Goal: Find specific page/section: Find specific page/section

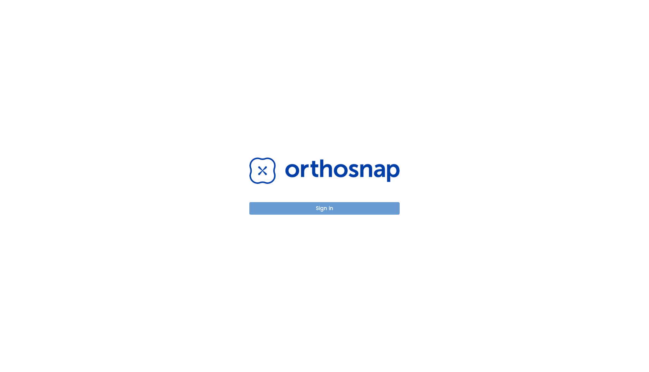
click at [330, 208] on button "Sign in" at bounding box center [324, 208] width 150 height 13
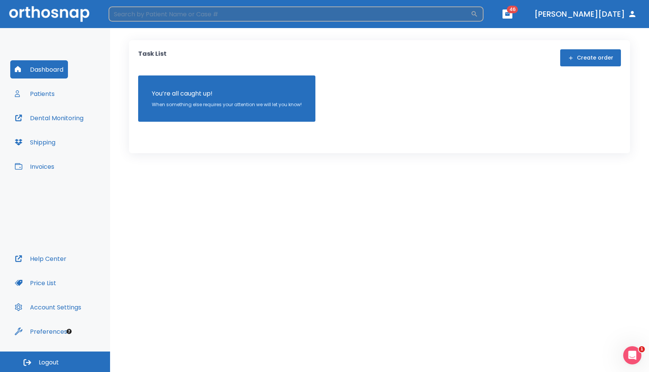
click at [131, 19] on input "search" at bounding box center [290, 13] width 362 height 15
type input "glauco"
click at [143, 17] on input "glauco" at bounding box center [289, 13] width 361 height 15
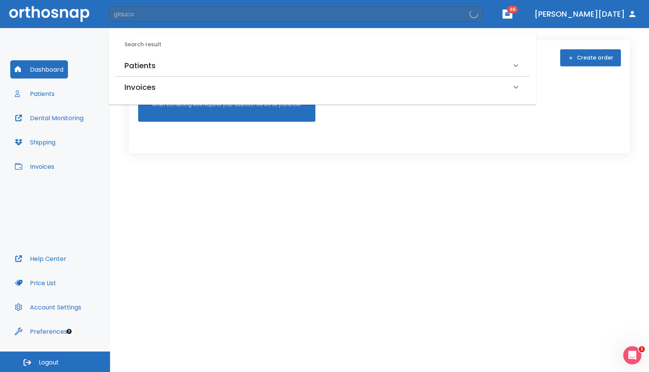
click at [130, 69] on h6 "Patients" at bounding box center [139, 66] width 31 height 12
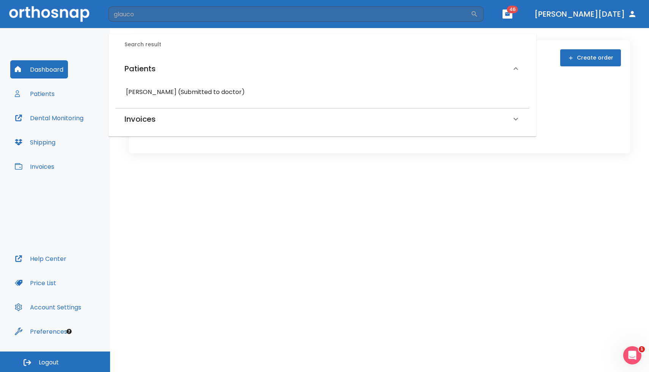
click at [149, 92] on h6 "[PERSON_NAME] (Submitted to doctor)" at bounding box center [322, 92] width 393 height 11
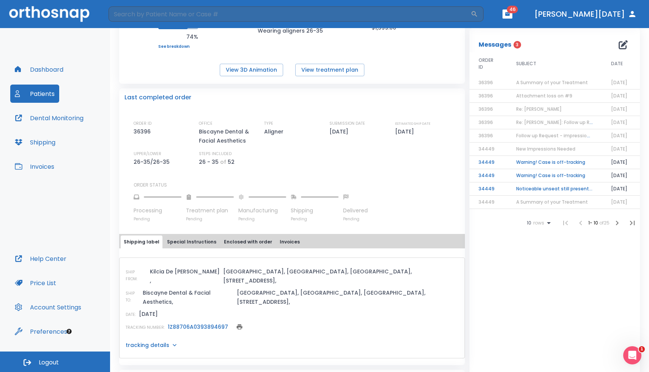
scroll to position [124, 0]
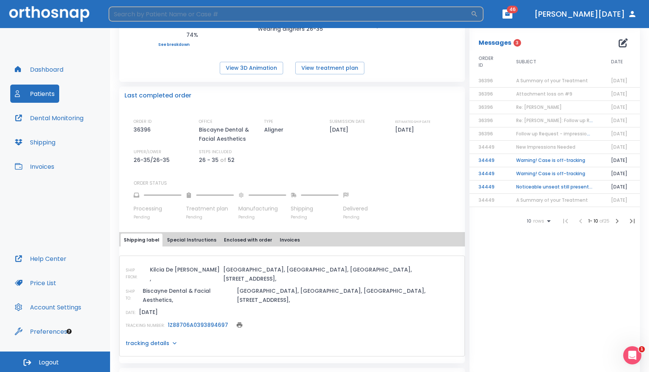
click at [154, 21] on input "search" at bounding box center [290, 13] width 362 height 15
type input "[PERSON_NAME]"
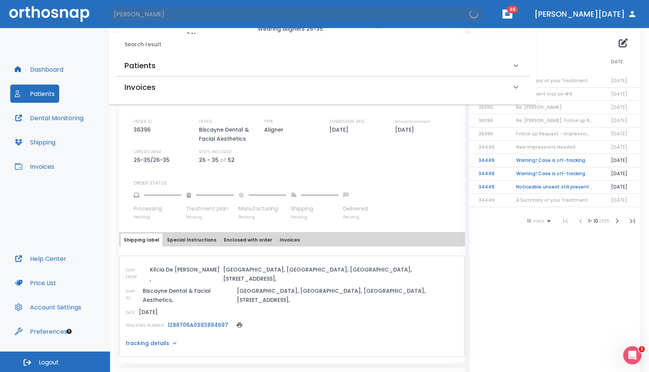
click at [142, 63] on h6 "Patients" at bounding box center [139, 66] width 31 height 12
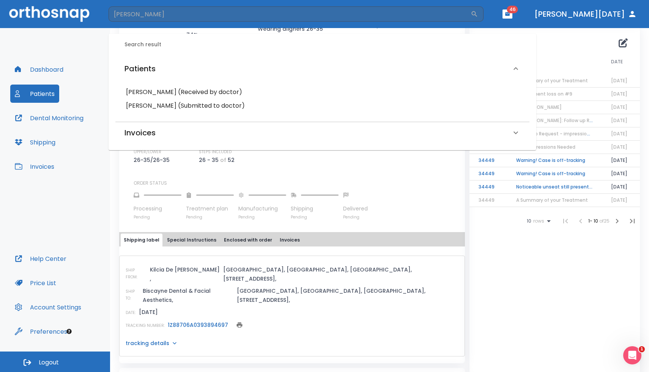
click at [153, 105] on h6 "[PERSON_NAME] (Submitted to doctor)" at bounding box center [322, 106] width 393 height 11
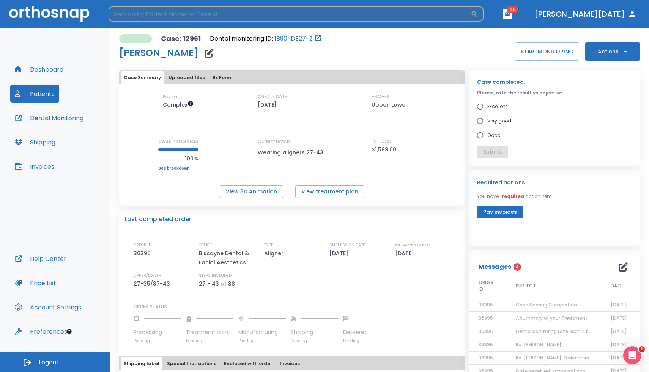
click at [199, 16] on input "search" at bounding box center [290, 13] width 362 height 15
type input "kri"
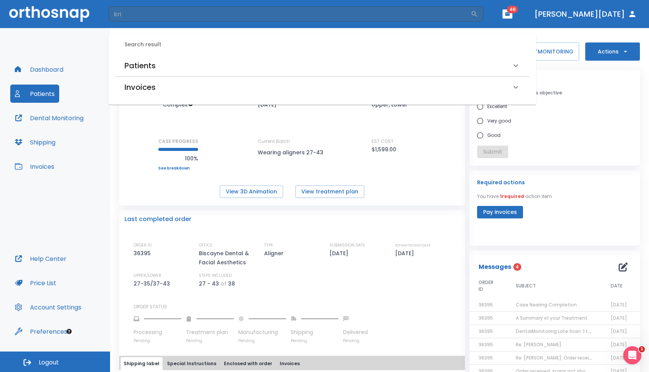
click at [143, 68] on h6 "Patients" at bounding box center [139, 66] width 31 height 12
click at [141, 96] on h6 "[PERSON_NAME] (Submitted to doctor)" at bounding box center [322, 92] width 393 height 11
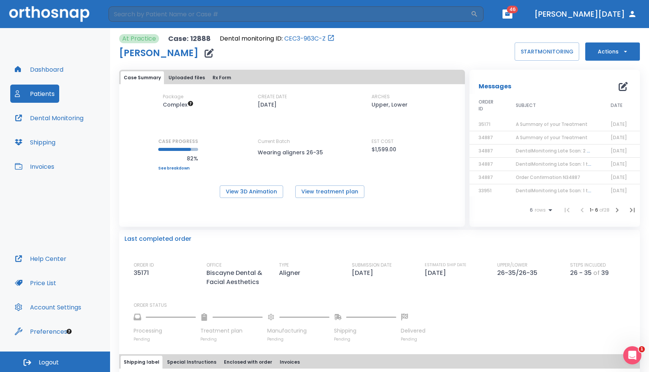
click at [538, 126] on span "A Summary of your Treatment" at bounding box center [552, 124] width 72 height 6
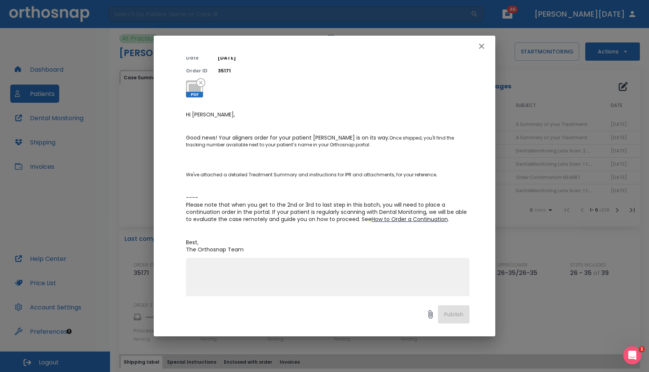
scroll to position [44, 0]
click at [508, 266] on div "A Summary of your Treatment Author [PERSON_NAME] Date [DATE] Order ID 35171 PDF…" at bounding box center [324, 186] width 649 height 372
click at [479, 52] on button "button" at bounding box center [481, 46] width 15 height 15
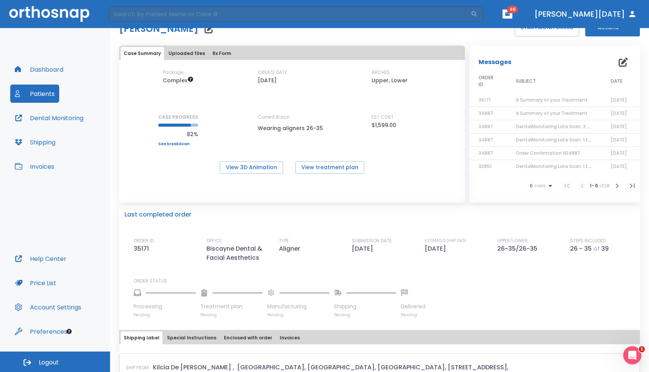
scroll to position [9, 0]
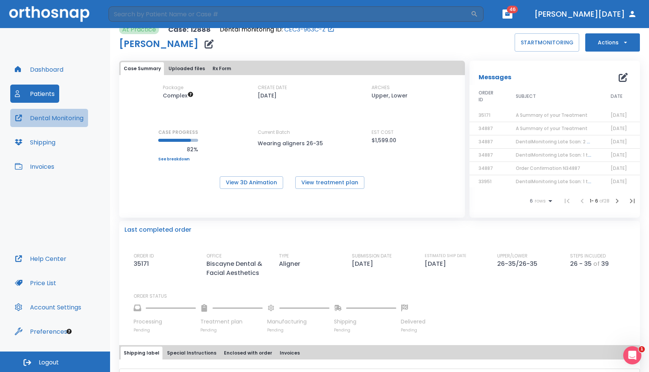
click at [37, 117] on button "Dental Monitoring" at bounding box center [49, 118] width 78 height 18
click at [201, 7] on input "search" at bounding box center [290, 13] width 362 height 15
type input "alej"
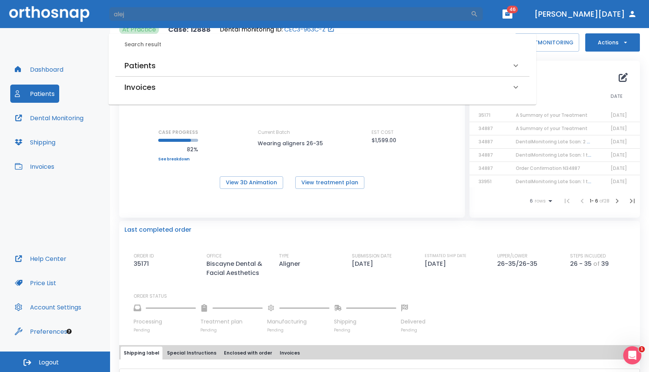
click at [131, 63] on h6 "Patients" at bounding box center [139, 66] width 31 height 12
click at [134, 91] on h6 "[PERSON_NAME] (Submitted to doctor)" at bounding box center [322, 92] width 393 height 11
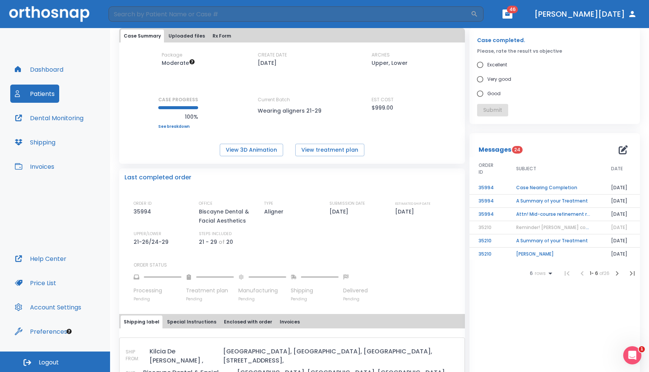
scroll to position [43, 0]
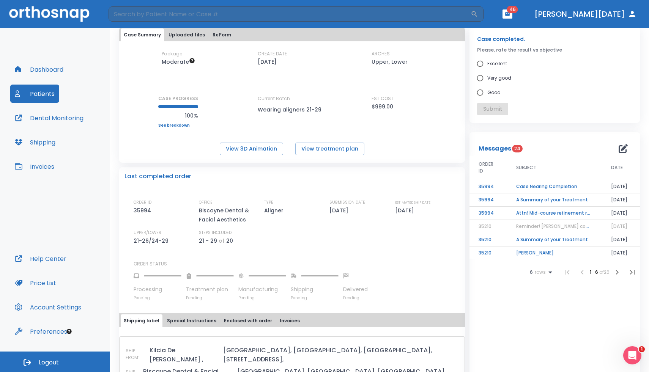
click at [534, 189] on td "Case Nearing Completion" at bounding box center [554, 186] width 95 height 13
